Goal: Information Seeking & Learning: Learn about a topic

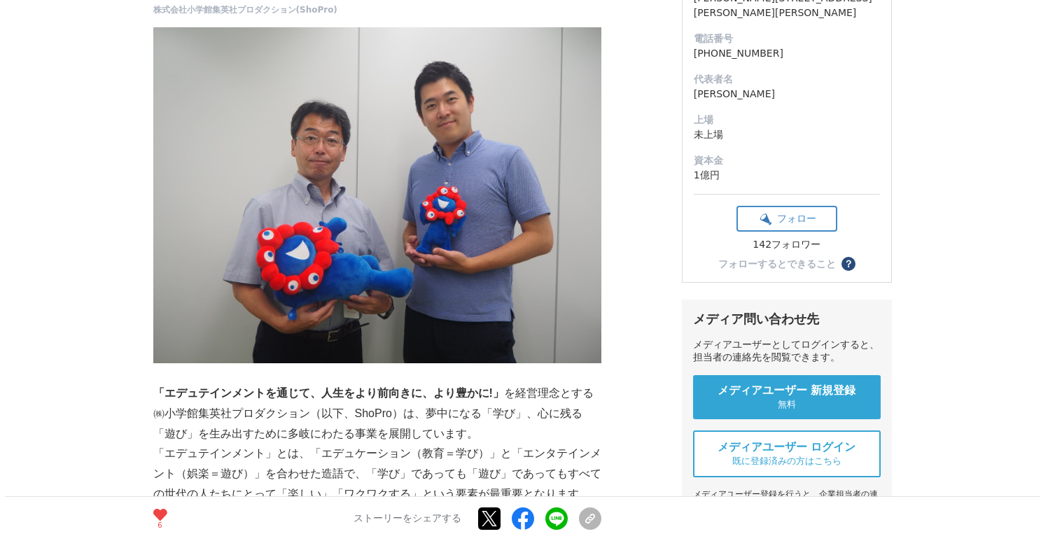
scroll to position [240, 0]
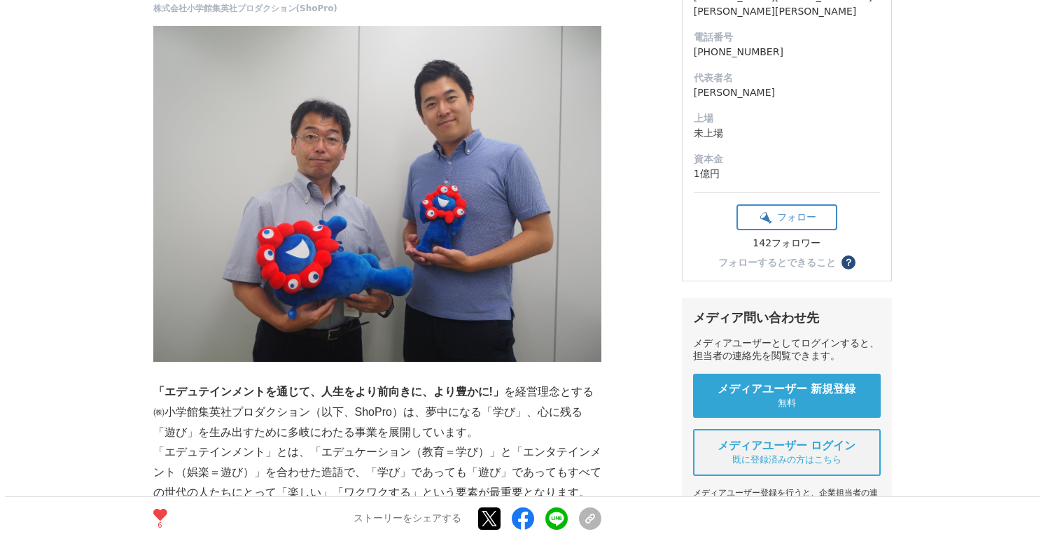
click at [767, 456] on span "既に登録済みの方はこちら" at bounding box center [786, 460] width 109 height 13
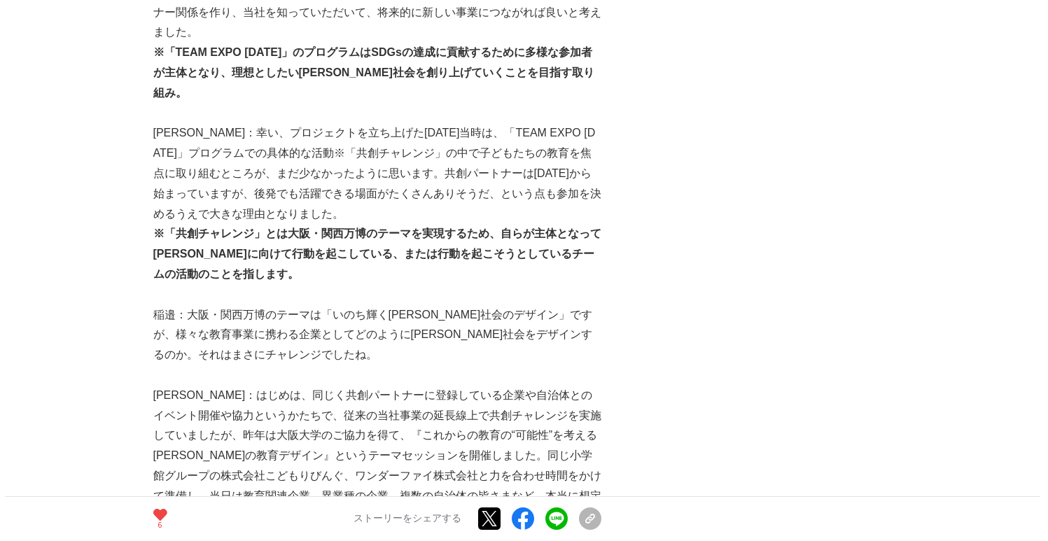
scroll to position [578, 0]
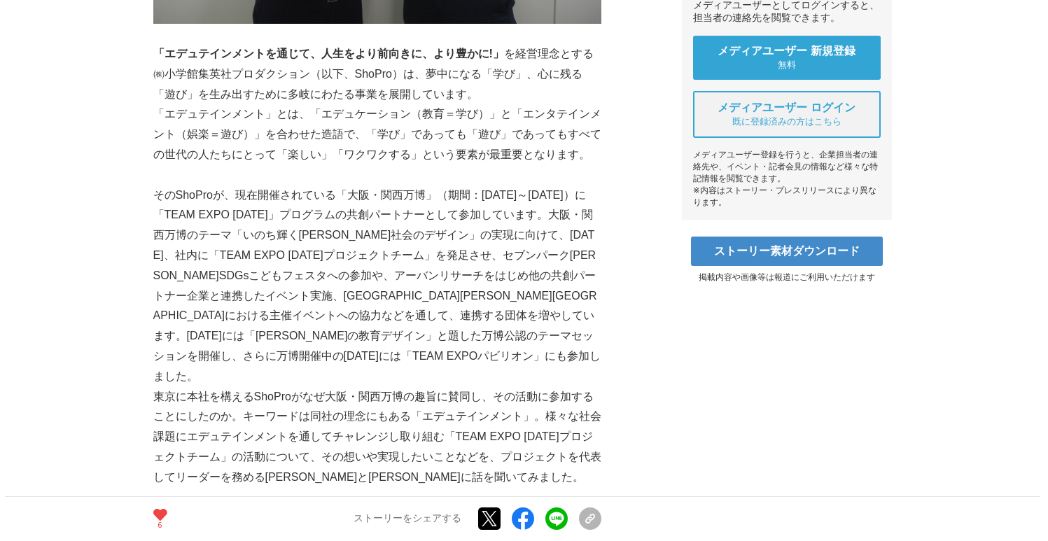
click at [798, 104] on span "メディアユーザー ログイン" at bounding box center [787, 108] width 139 height 15
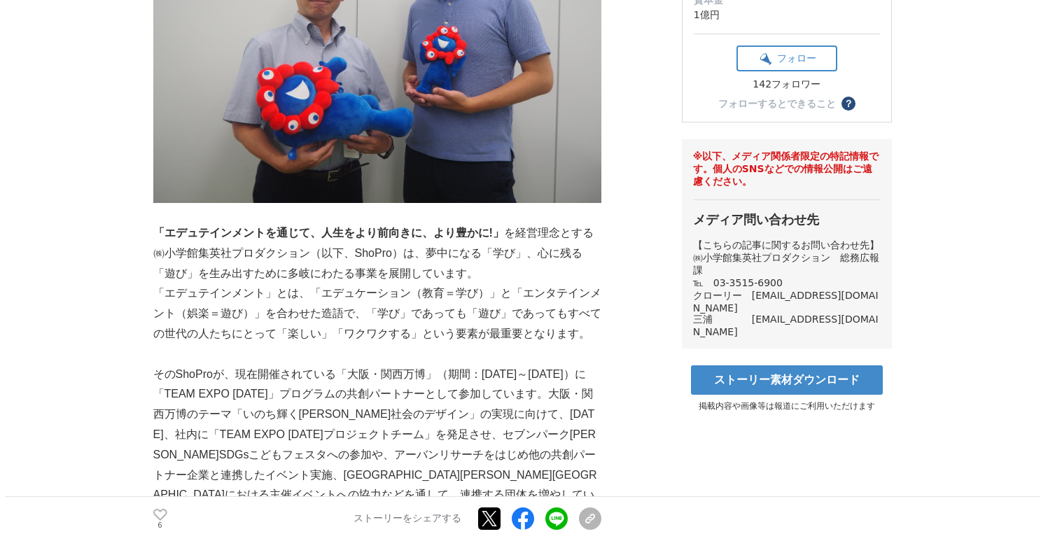
scroll to position [790, 0]
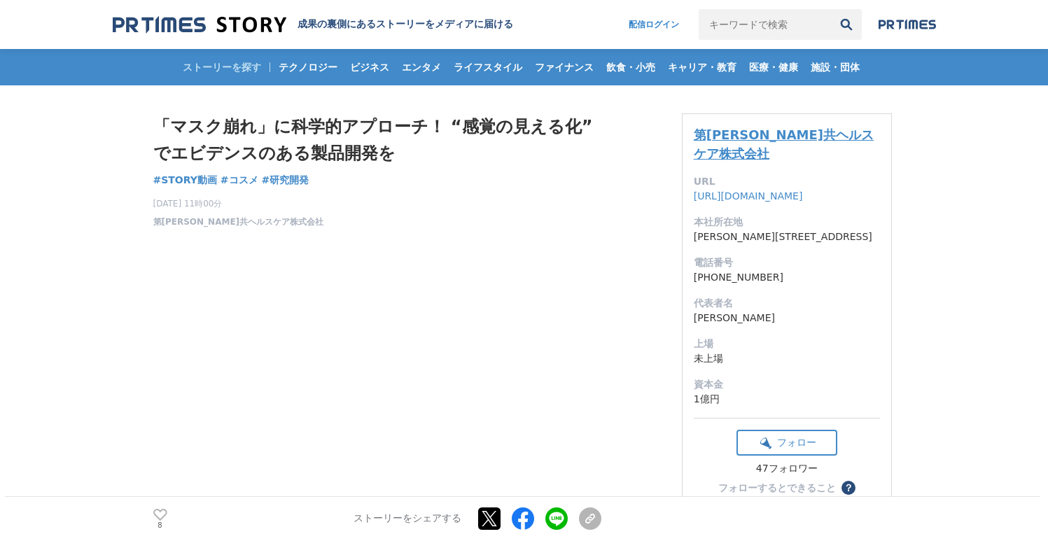
click at [733, 139] on link "第一三共ヘルスケア株式会社" at bounding box center [784, 144] width 180 height 34
drag, startPoint x: 718, startPoint y: 139, endPoint x: 671, endPoint y: 148, distance: 47.9
click at [718, 139] on link "第一三共ヘルスケア株式会社" at bounding box center [784, 144] width 180 height 34
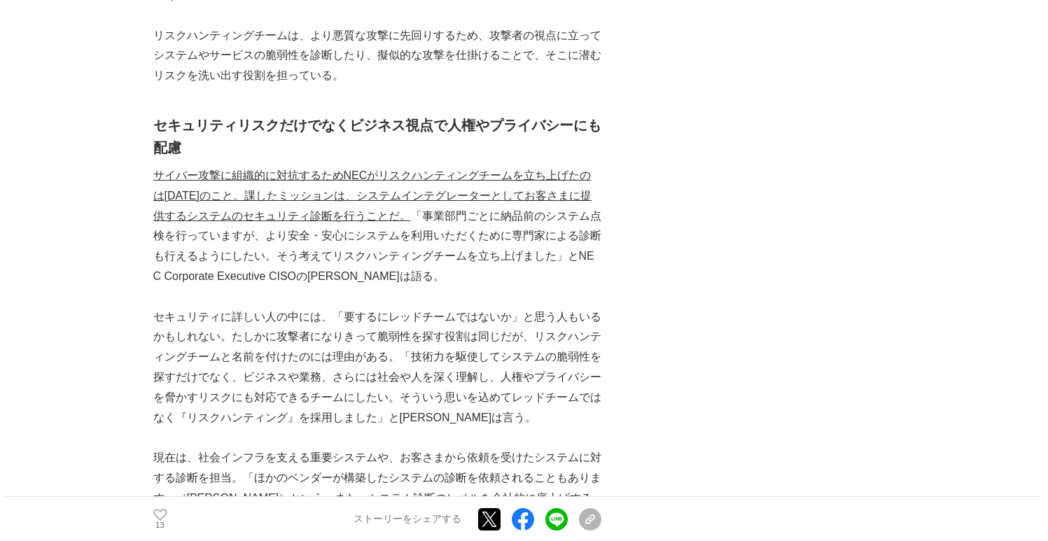
scroll to position [727, 0]
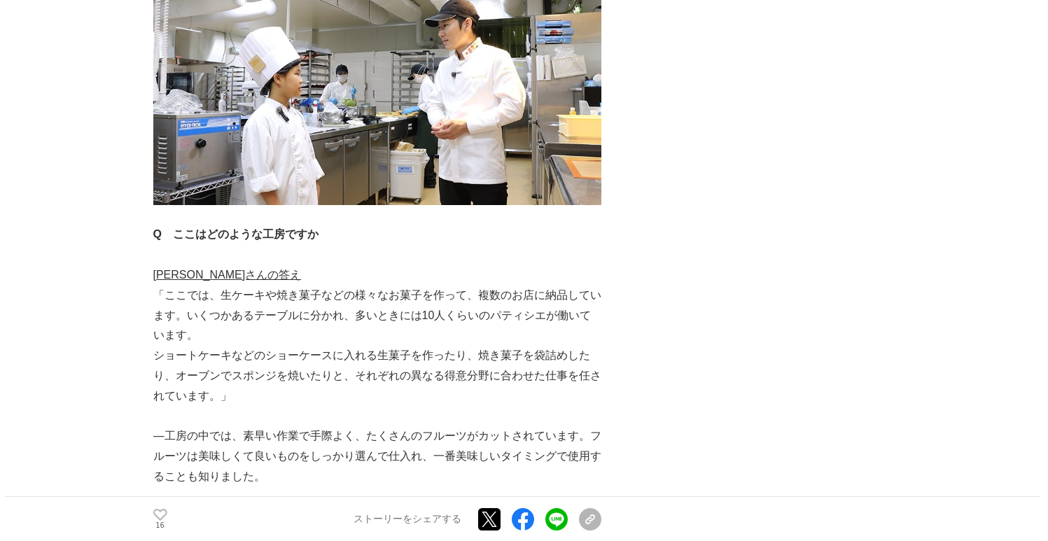
scroll to position [5743, 0]
